Goal: Leave review/rating: Share an evaluation or opinion about a product, service, or content

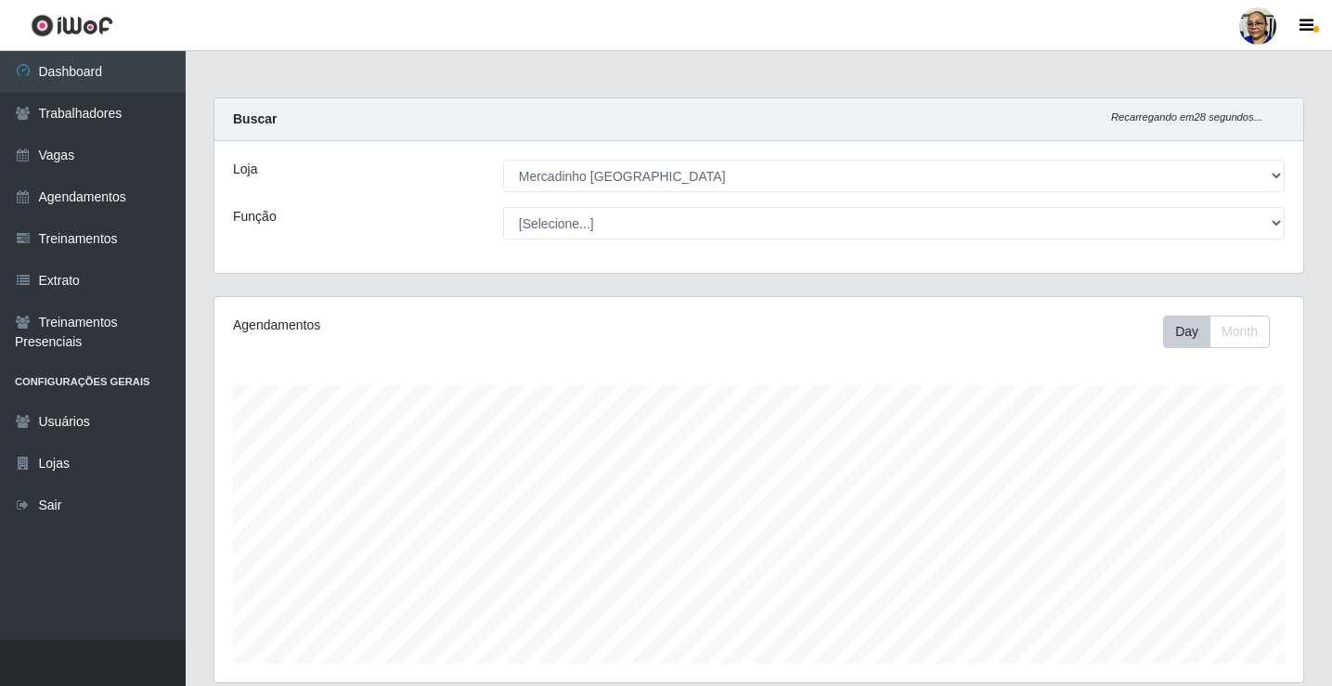
select select "345"
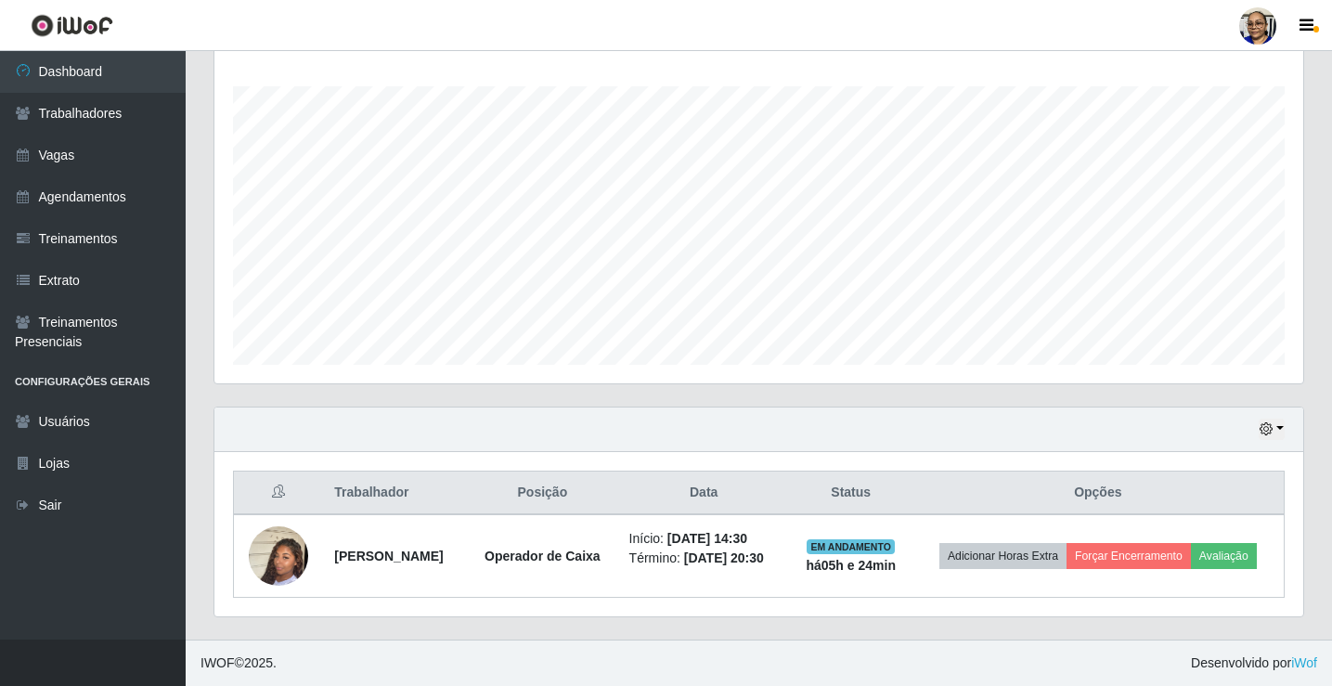
scroll to position [385, 1089]
click at [1280, 426] on button "button" at bounding box center [1272, 429] width 26 height 21
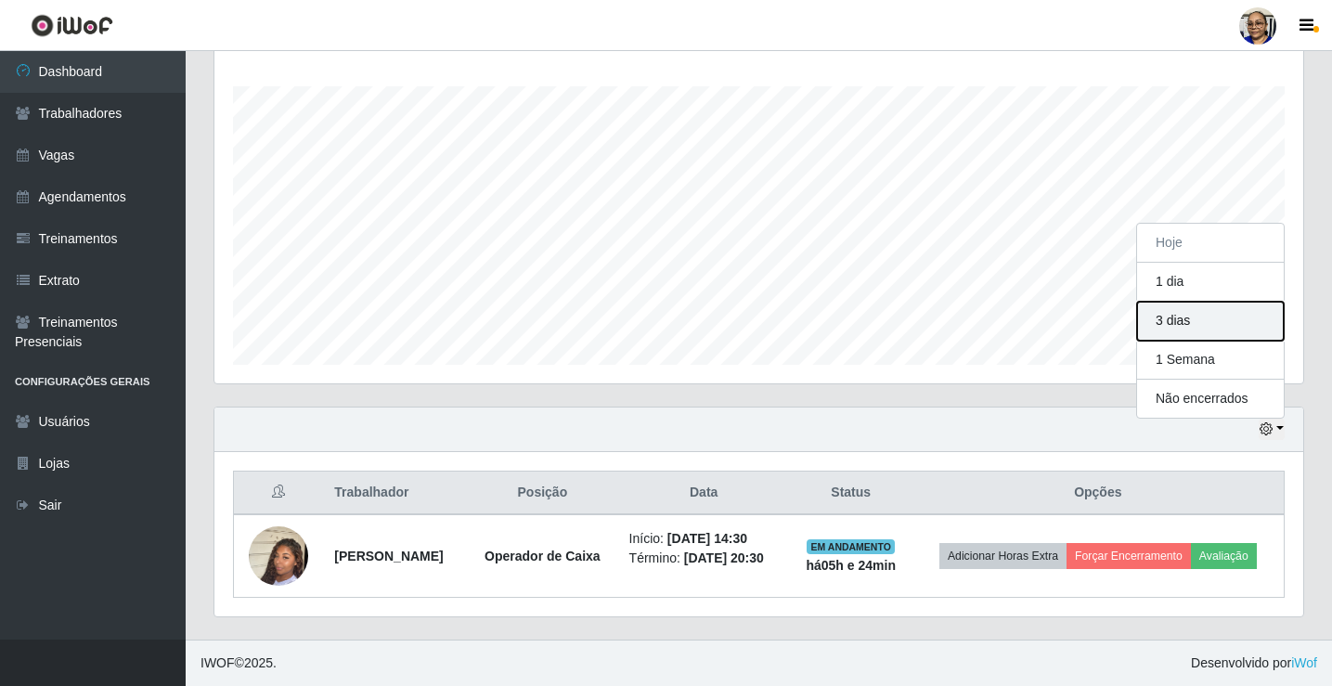
click at [1210, 321] on button "3 dias" at bounding box center [1210, 321] width 147 height 39
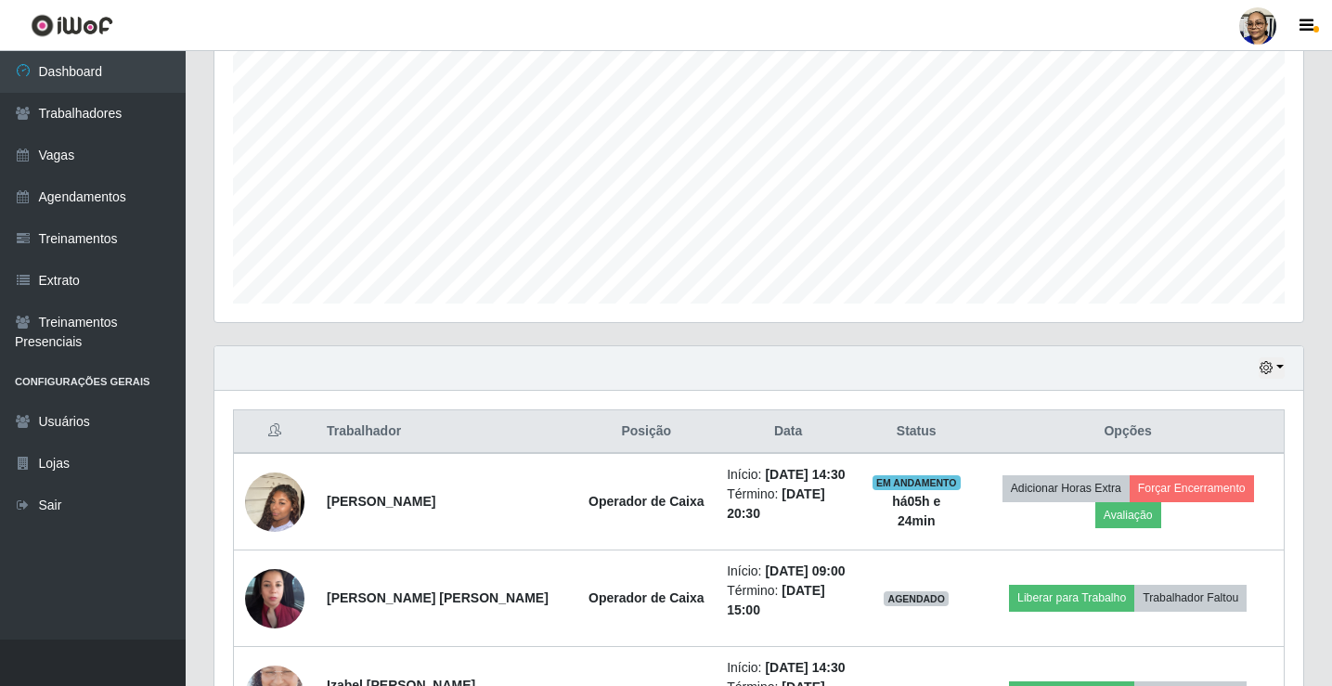
scroll to position [464, 0]
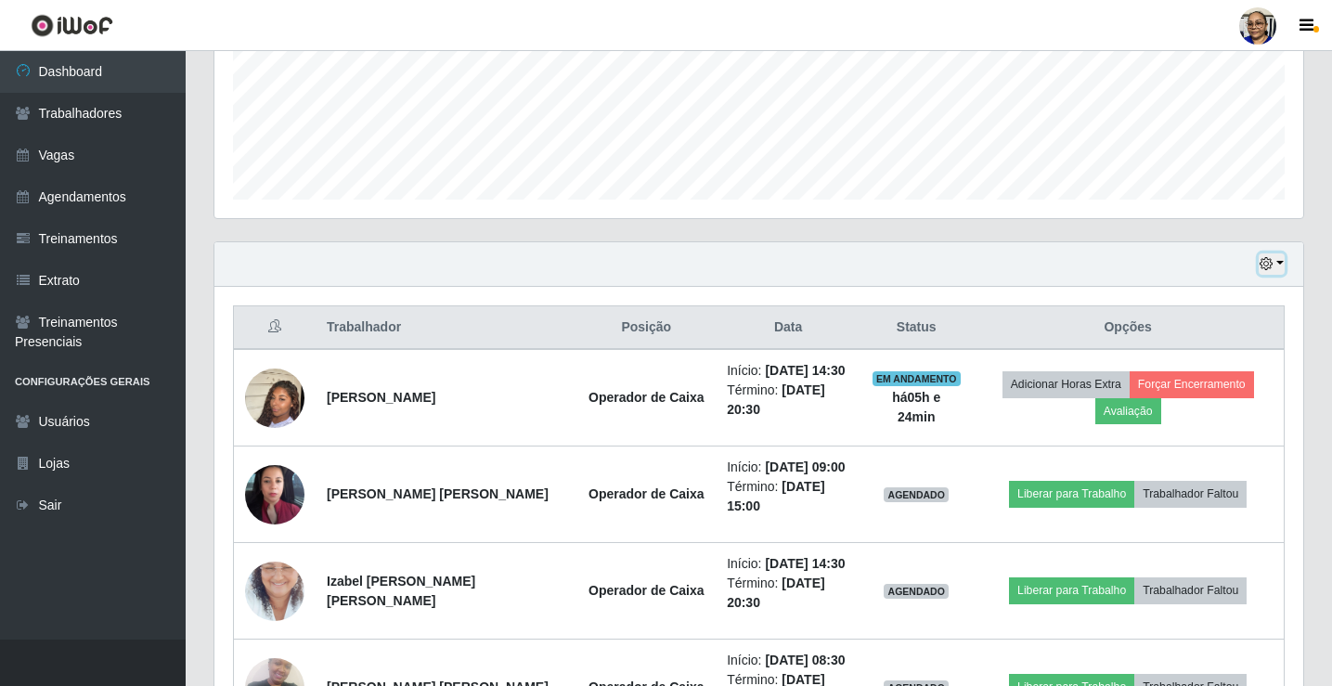
click at [1283, 262] on button "button" at bounding box center [1272, 263] width 26 height 21
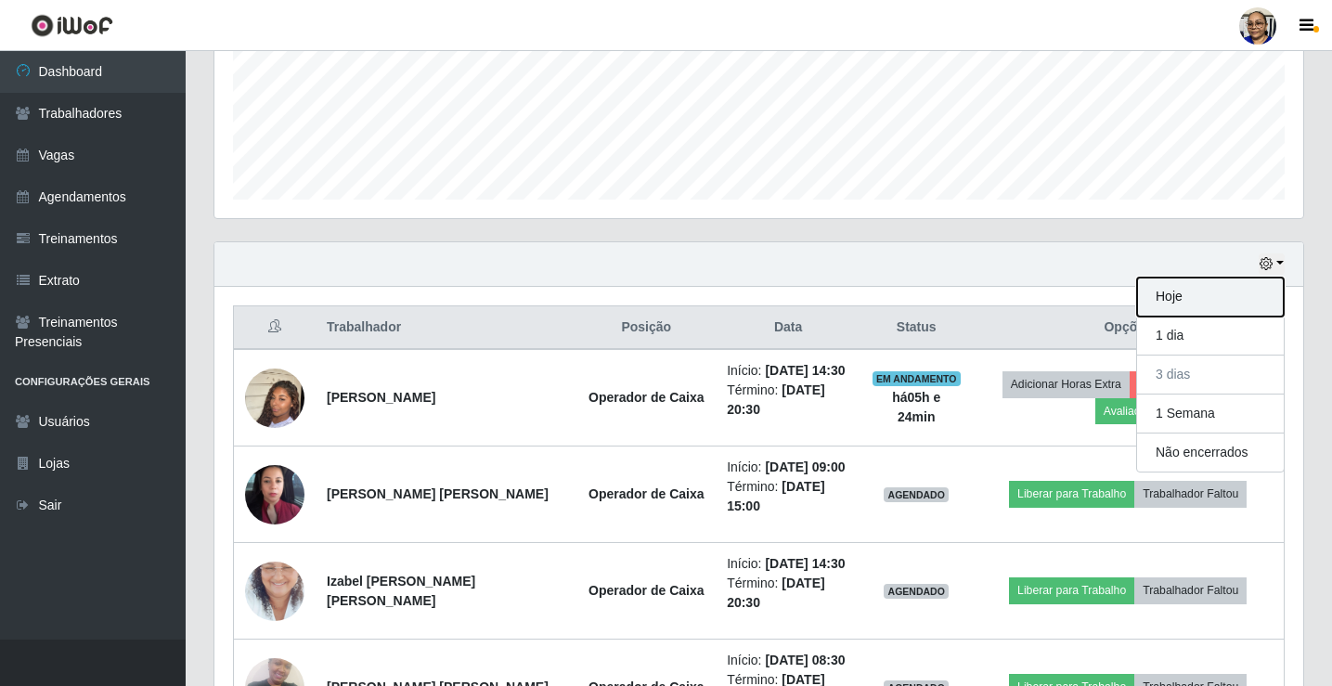
click at [1213, 301] on button "Hoje" at bounding box center [1210, 297] width 147 height 39
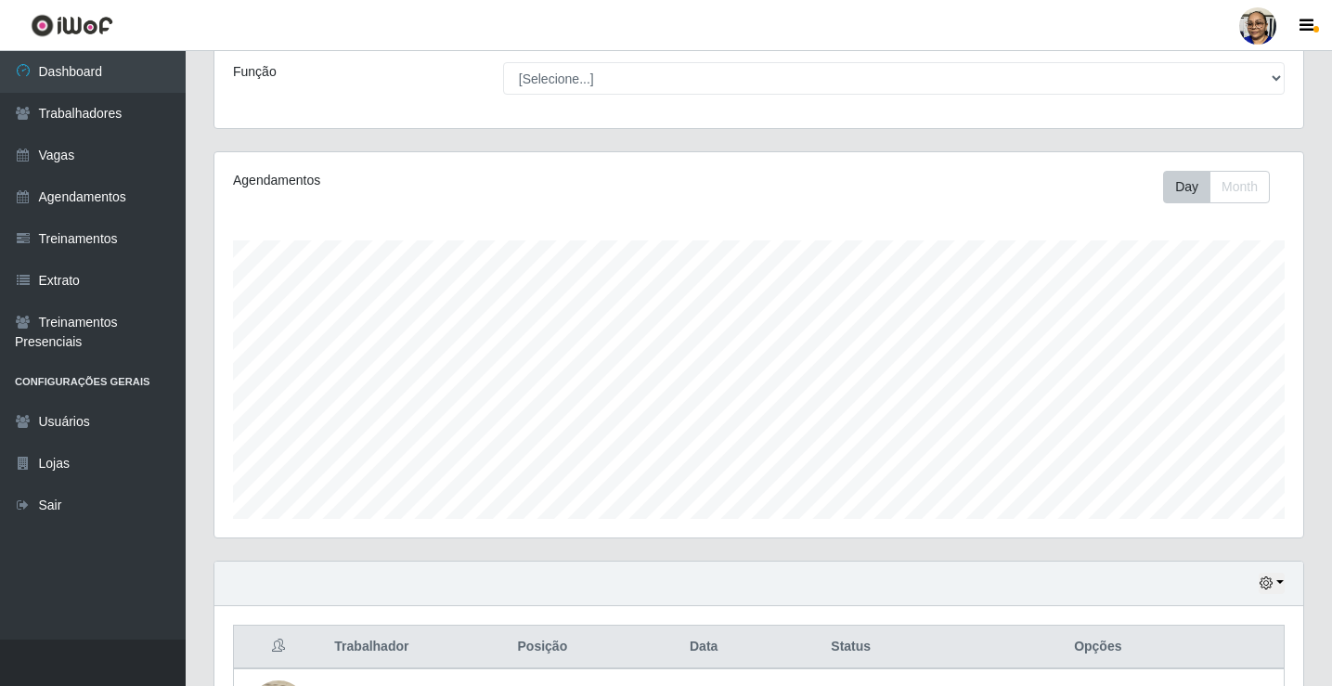
scroll to position [299, 0]
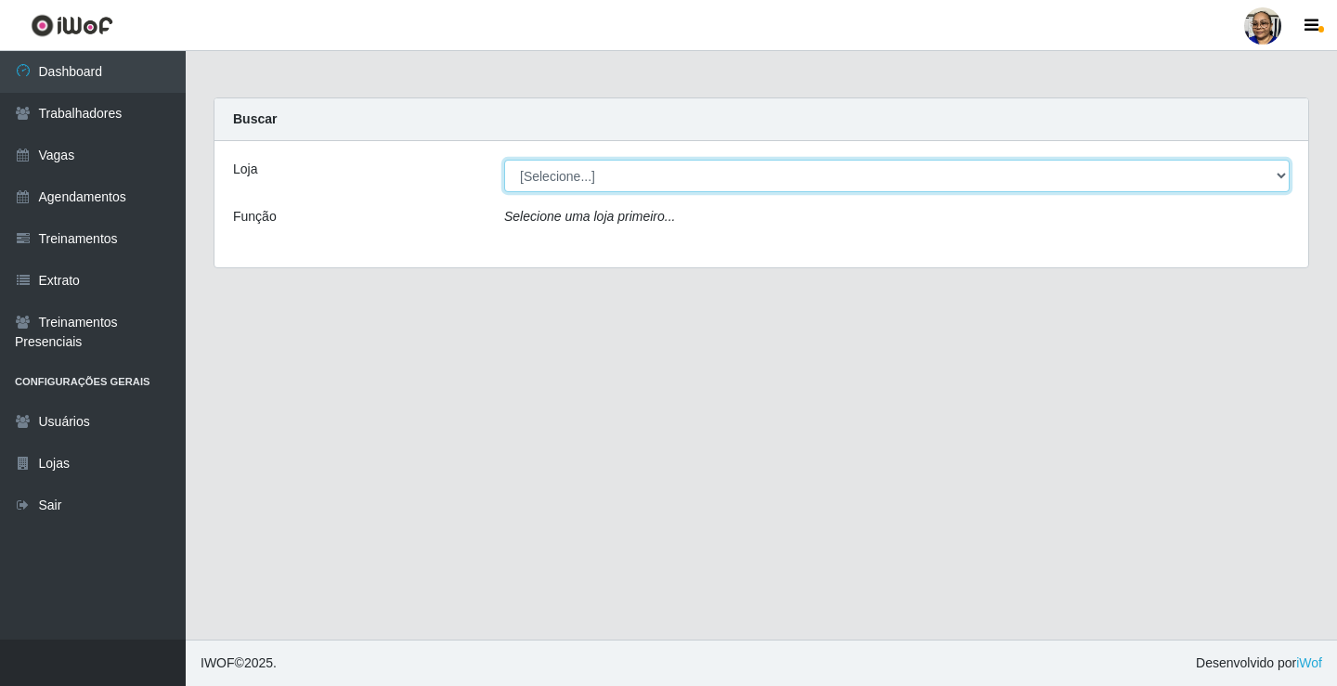
click at [1280, 175] on select "[Selecione...] Mercadinho [GEOGRAPHIC_DATA]" at bounding box center [896, 176] width 785 height 32
select select "345"
click at [504, 160] on select "[Selecione...] Mercadinho [GEOGRAPHIC_DATA]" at bounding box center [896, 176] width 785 height 32
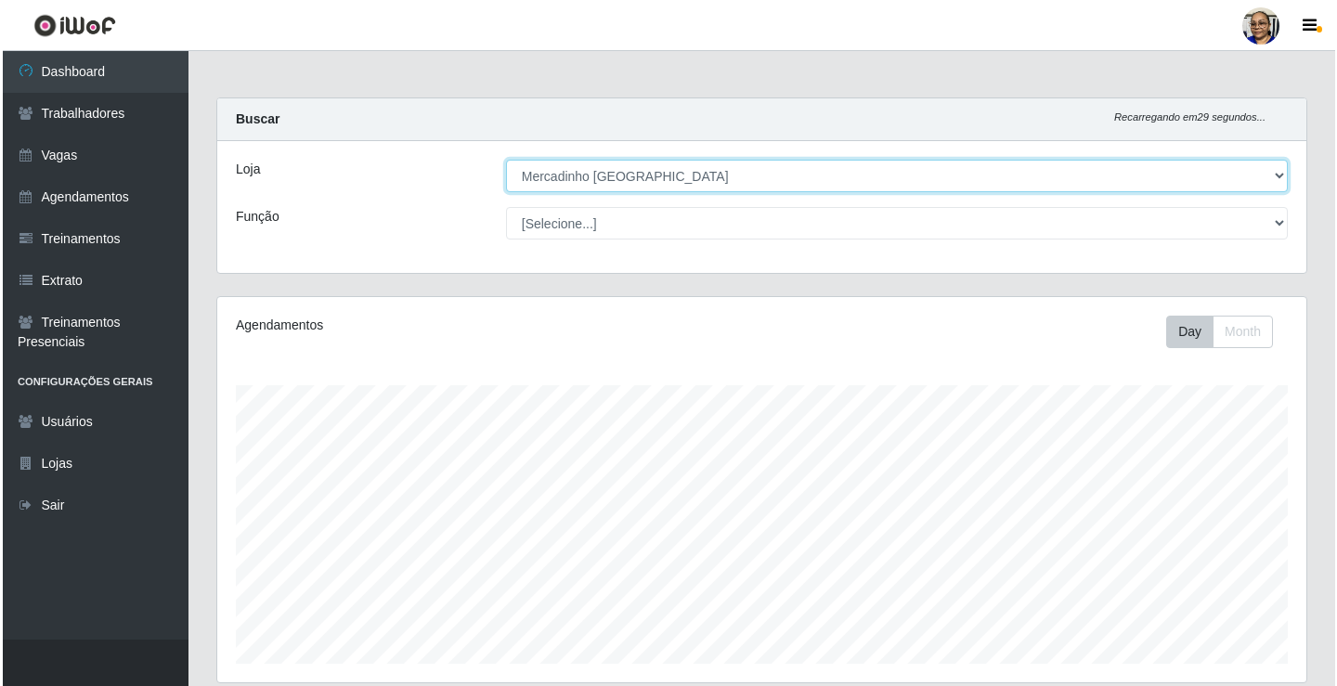
scroll to position [299, 0]
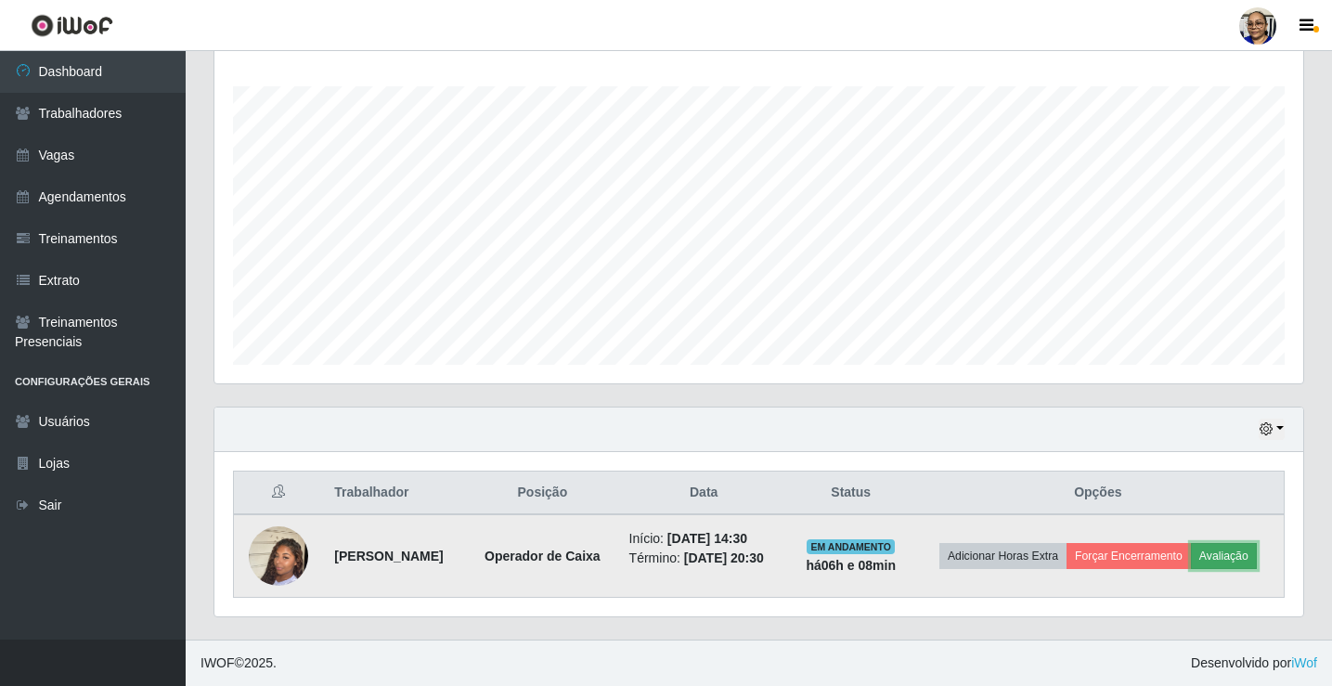
click at [1240, 558] on button "Avaliação" at bounding box center [1224, 556] width 66 height 26
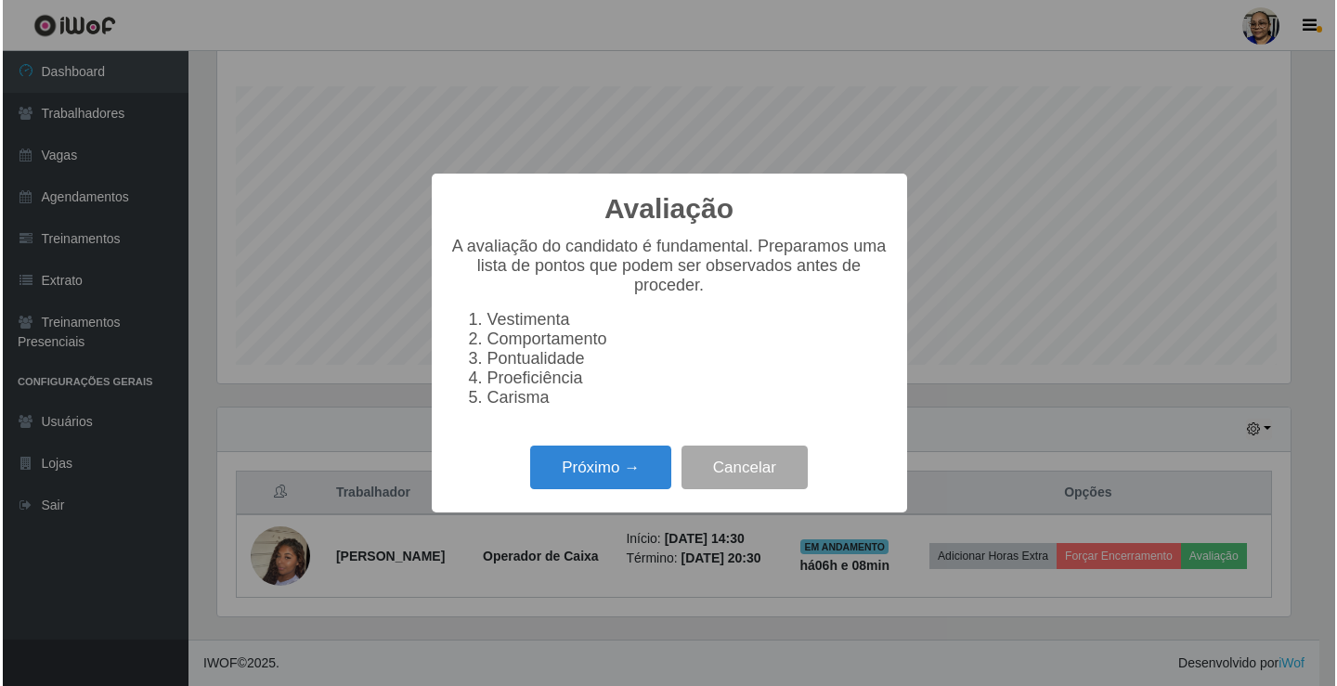
scroll to position [385, 1078]
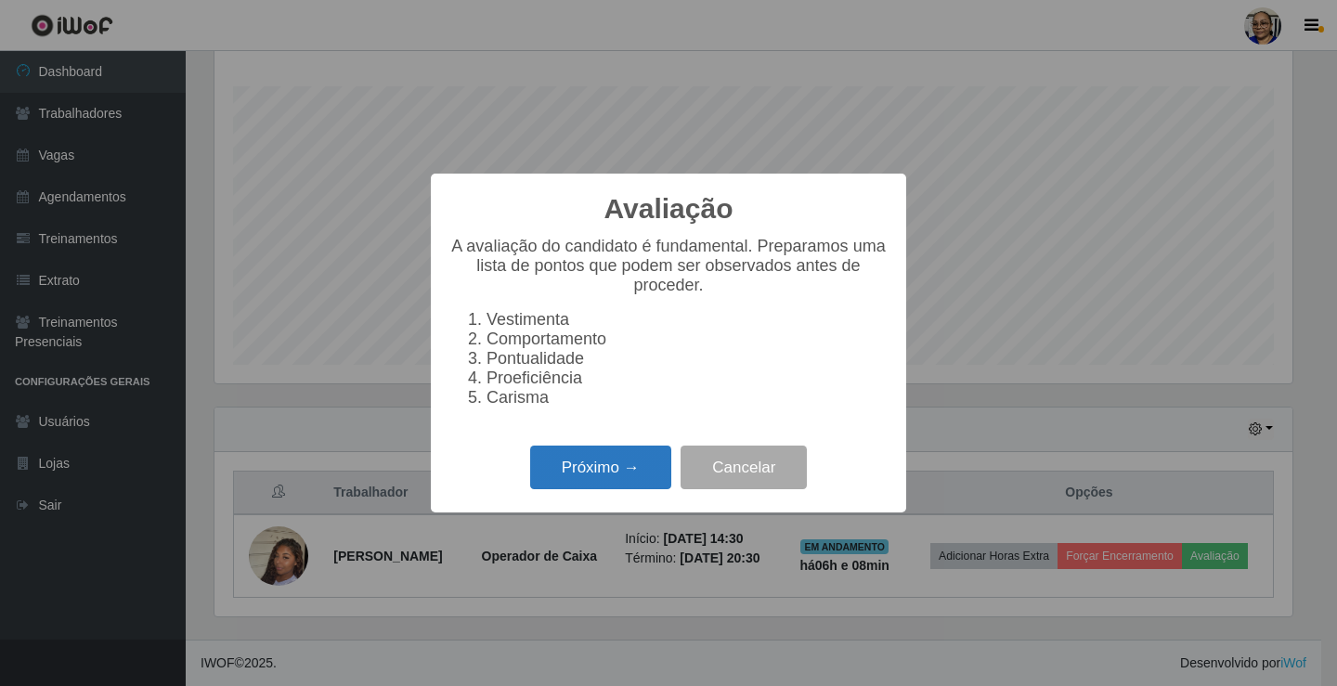
click at [646, 479] on button "Próximo →" at bounding box center [600, 468] width 141 height 44
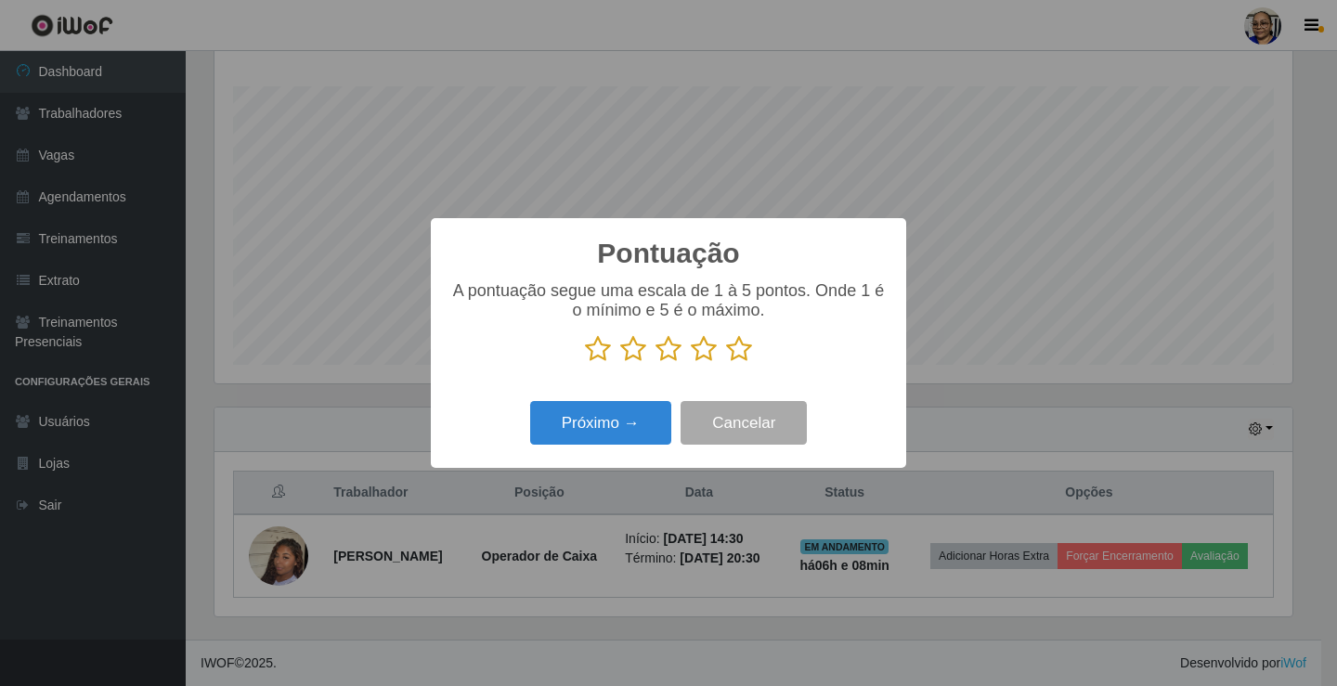
scroll to position [927874, 927181]
click at [740, 354] on icon at bounding box center [739, 349] width 26 height 28
click at [726, 363] on input "radio" at bounding box center [726, 363] width 0 height 0
click at [623, 421] on button "Próximo →" at bounding box center [600, 423] width 141 height 44
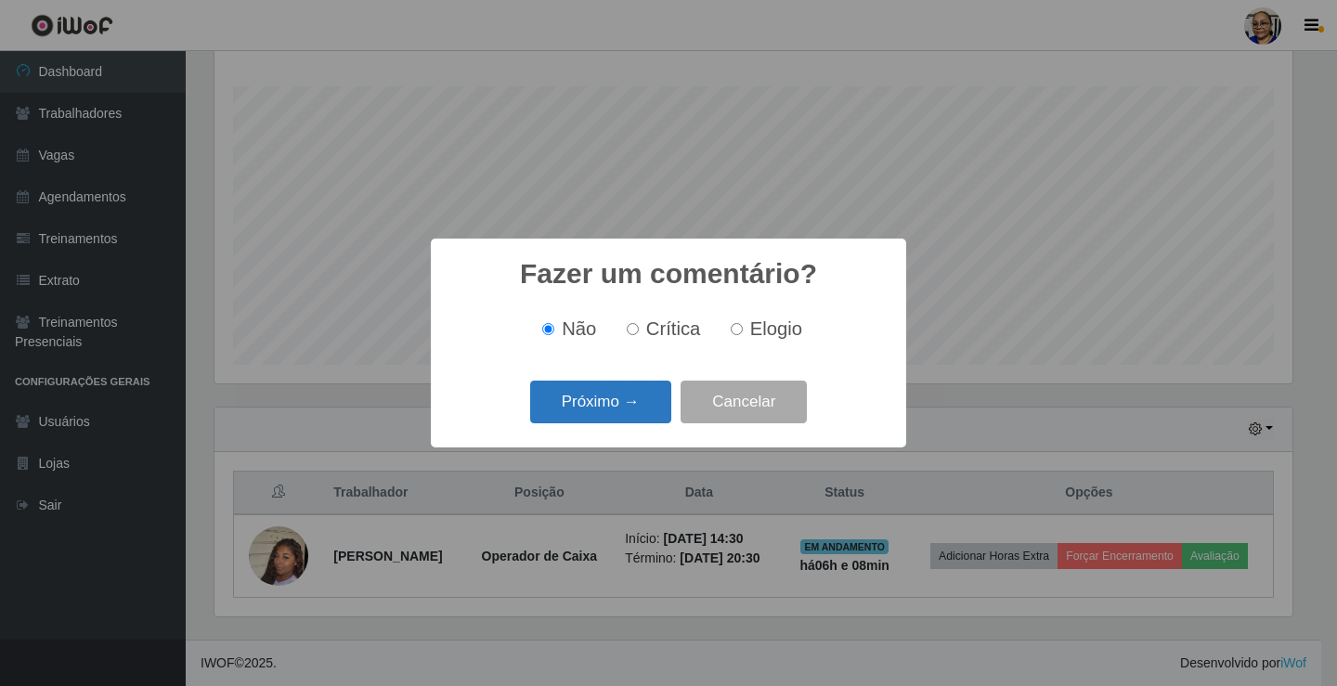
click at [631, 417] on button "Próximo →" at bounding box center [600, 403] width 141 height 44
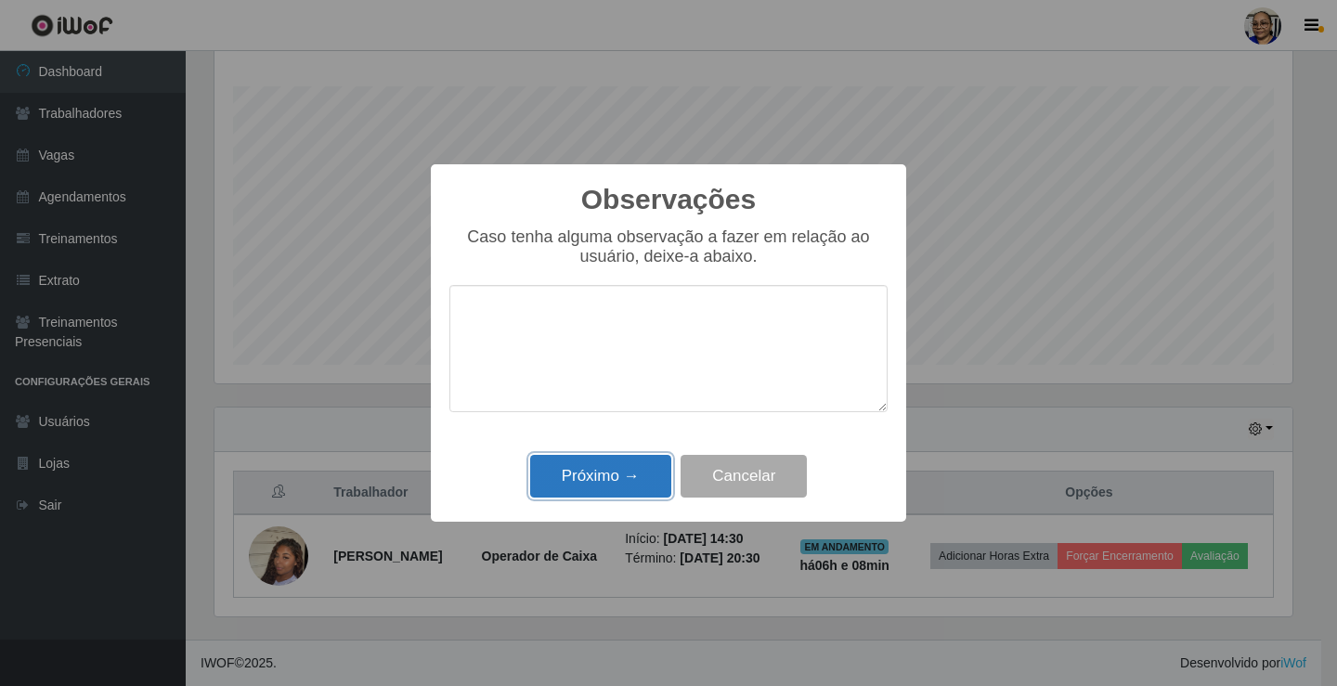
click at [628, 477] on button "Próximo →" at bounding box center [600, 477] width 141 height 44
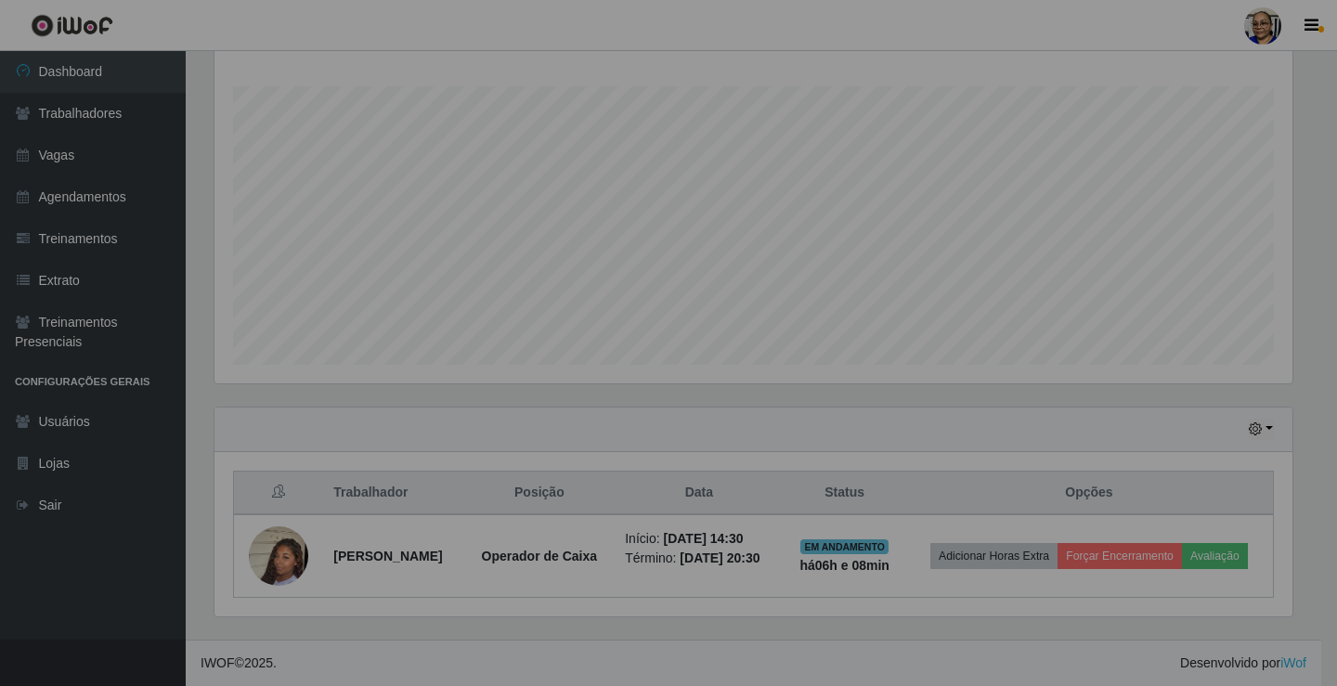
scroll to position [385, 1089]
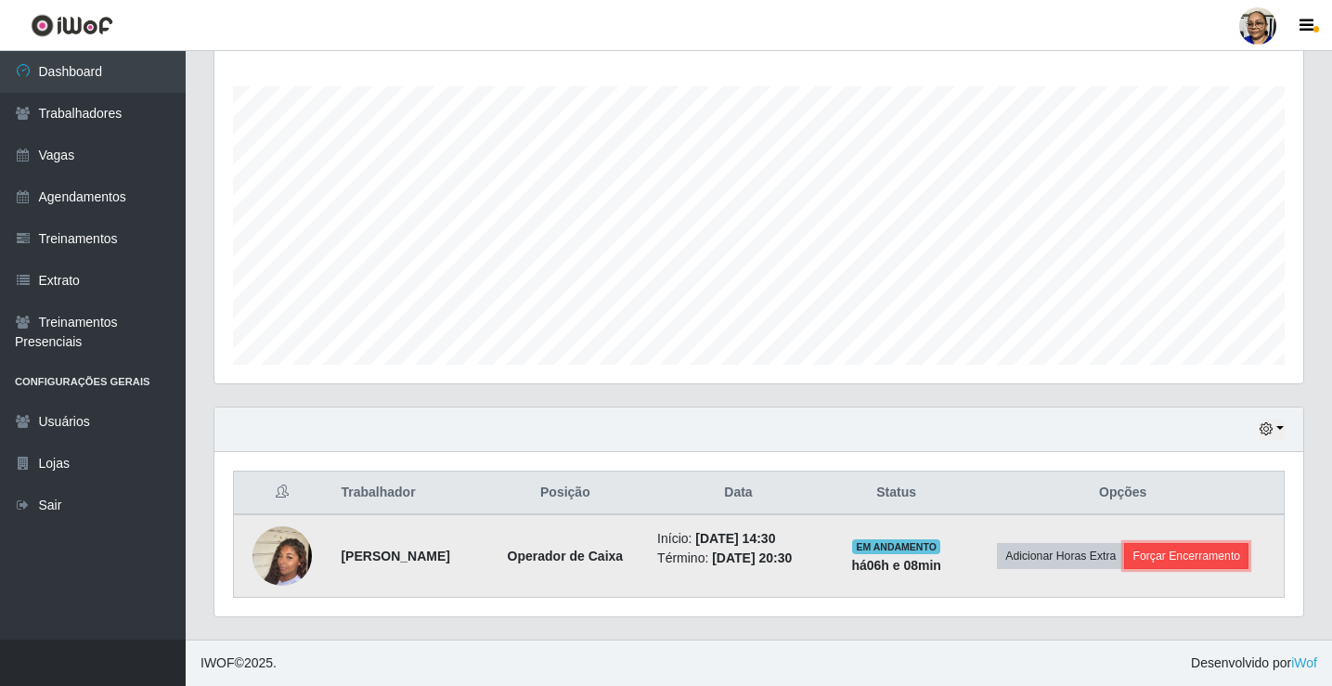
click at [1210, 556] on button "Forçar Encerramento" at bounding box center [1186, 556] width 124 height 26
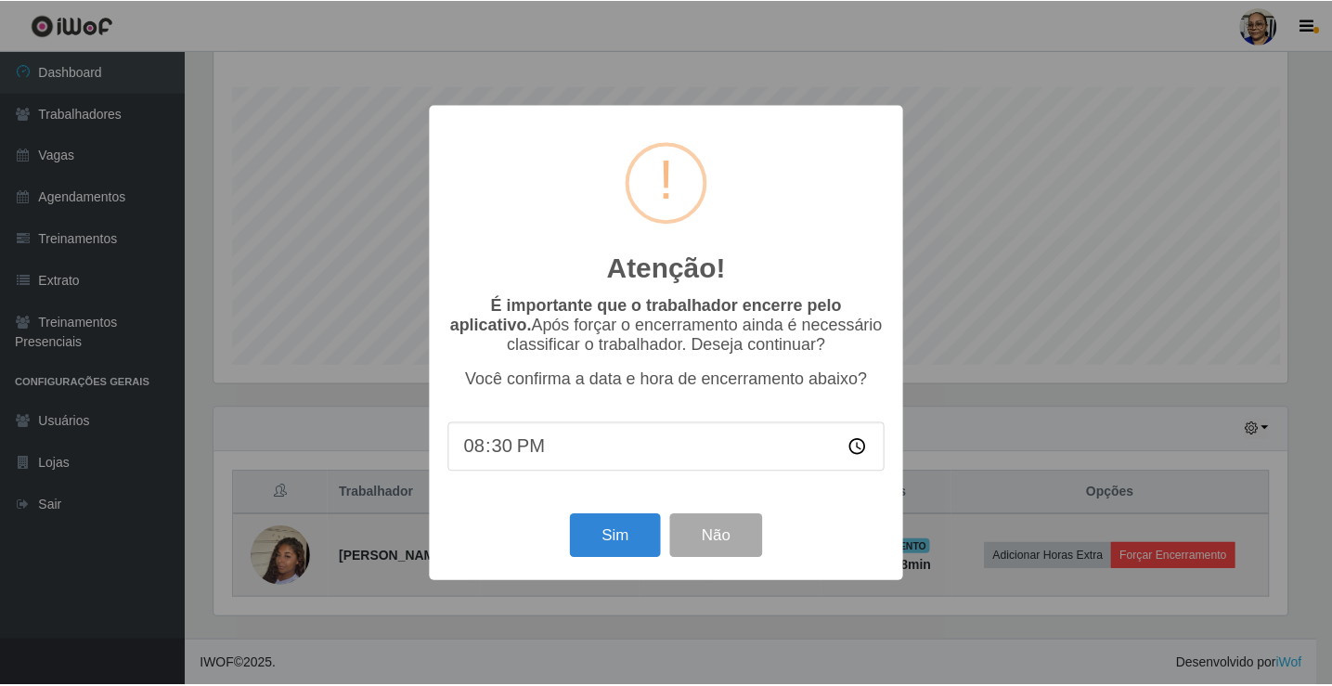
scroll to position [385, 1078]
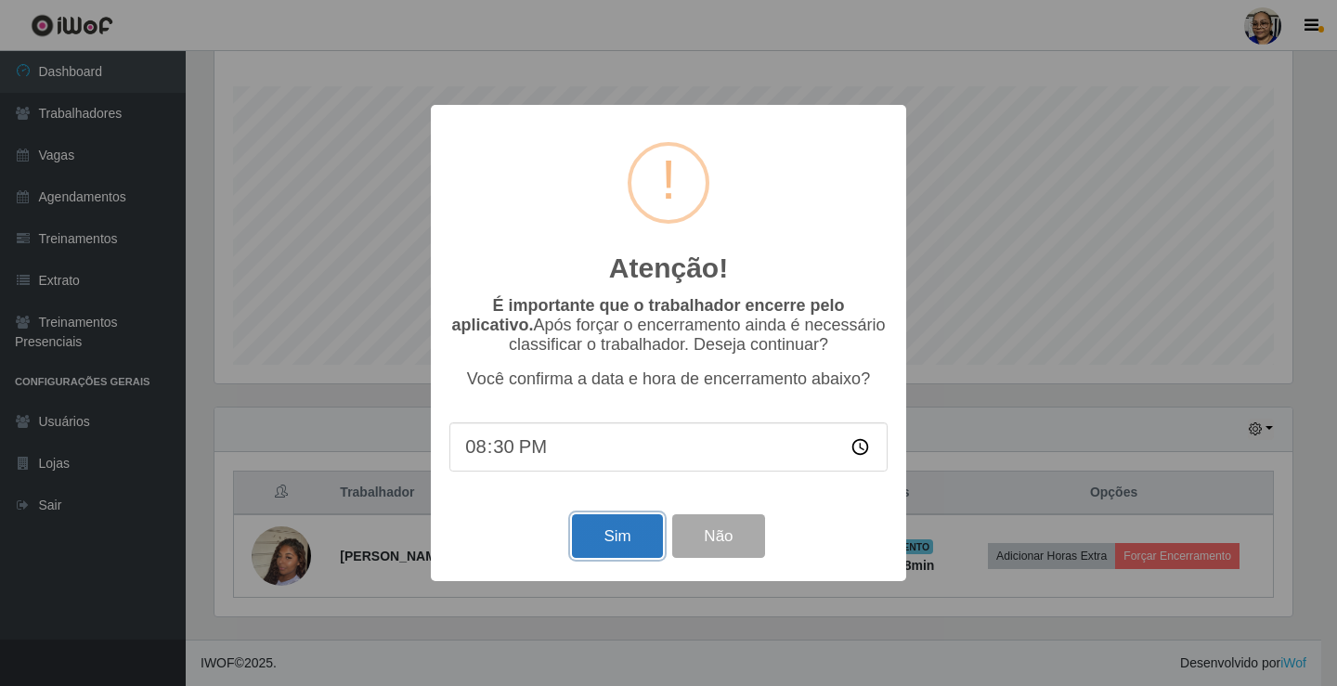
click at [622, 550] on button "Sim" at bounding box center [617, 536] width 90 height 44
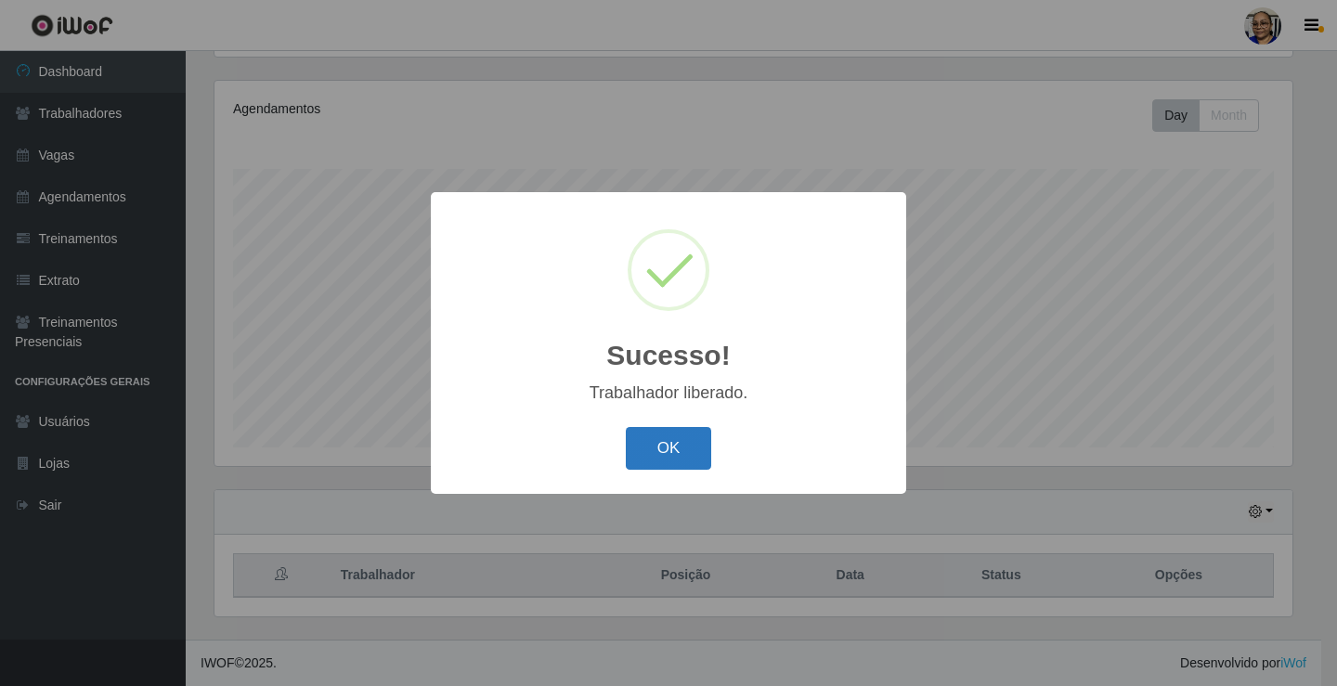
click at [701, 449] on button "OK" at bounding box center [669, 449] width 86 height 44
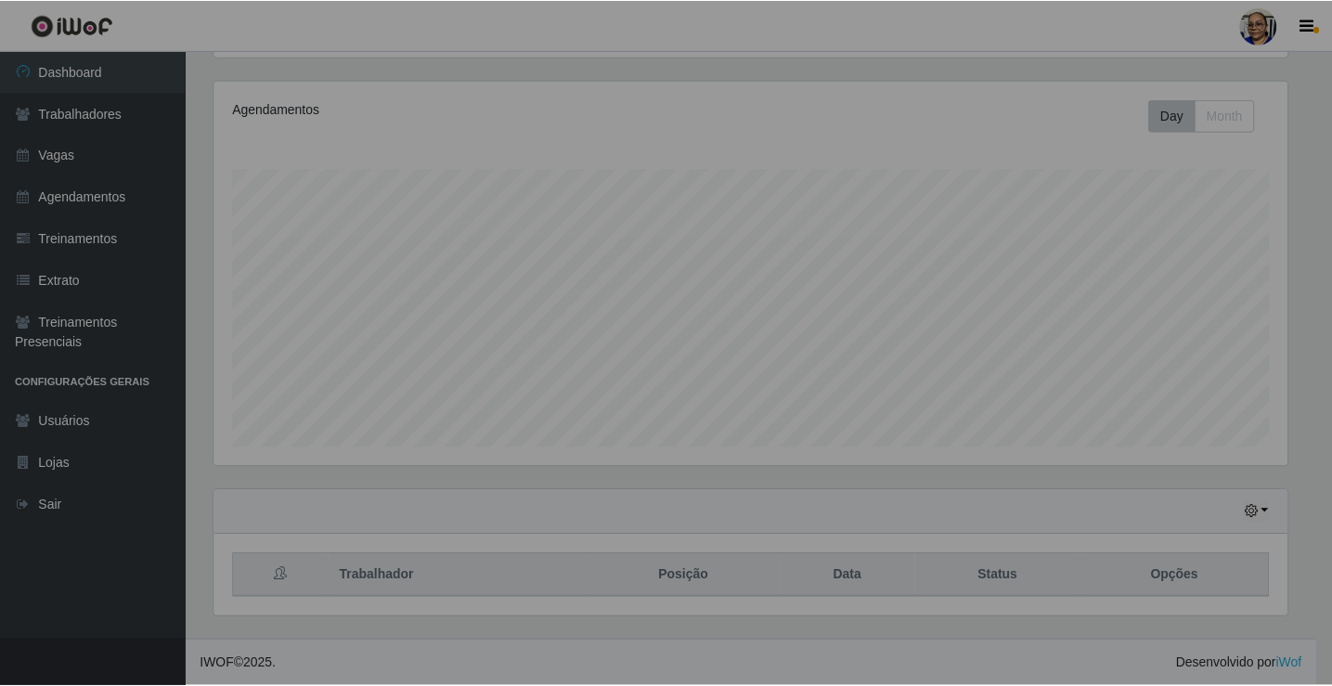
scroll to position [385, 1089]
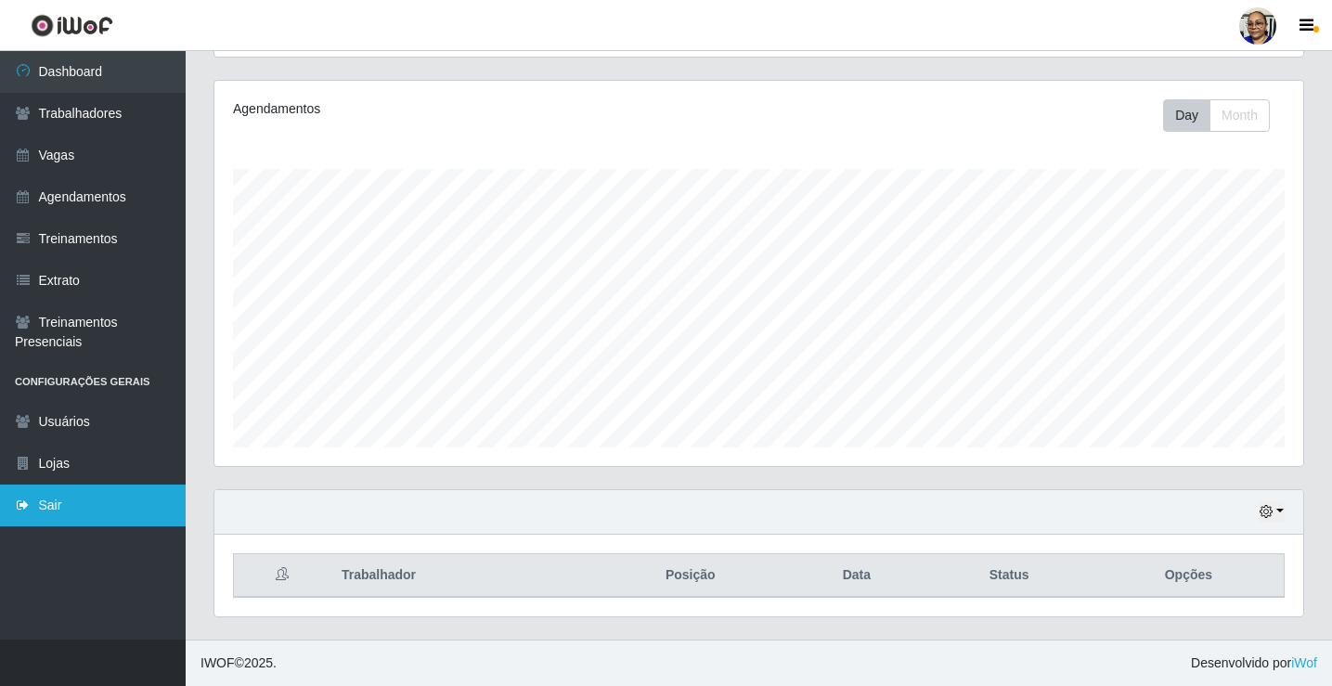
click at [43, 510] on link "Sair" at bounding box center [93, 506] width 186 height 42
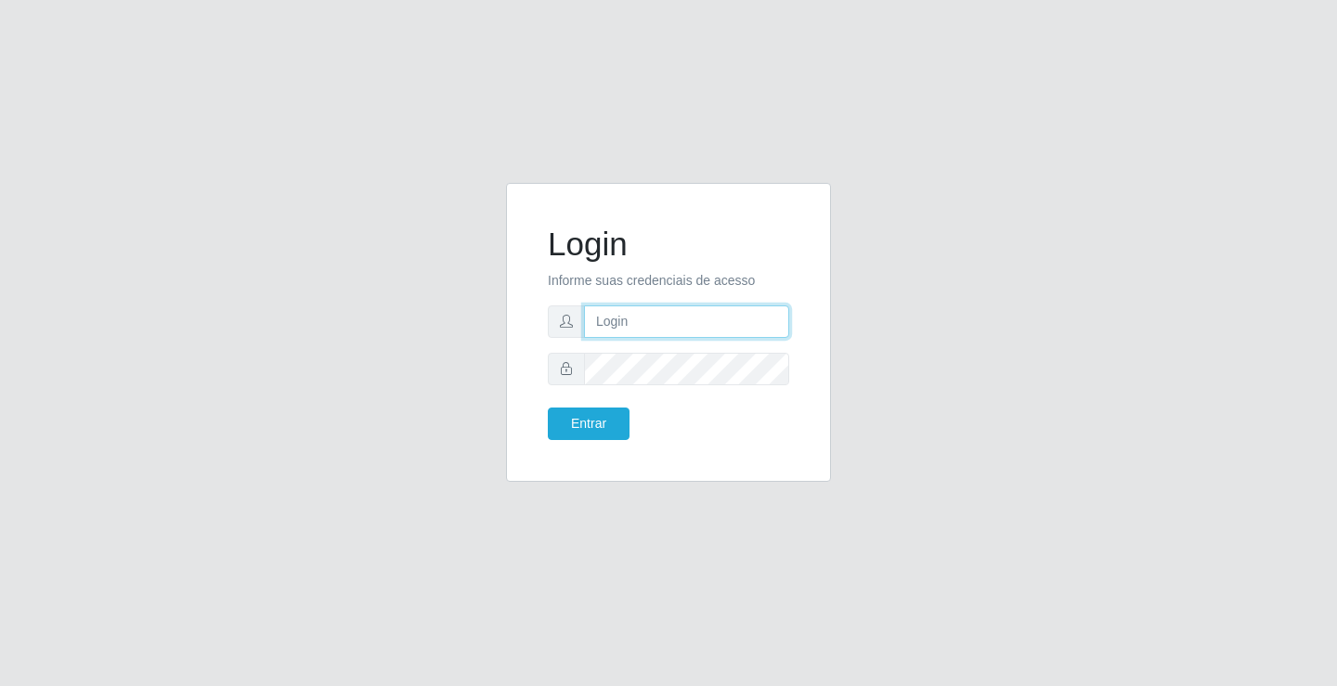
type input "[EMAIL_ADDRESS][DOMAIN_NAME]"
